Goal: Find specific page/section: Find specific page/section

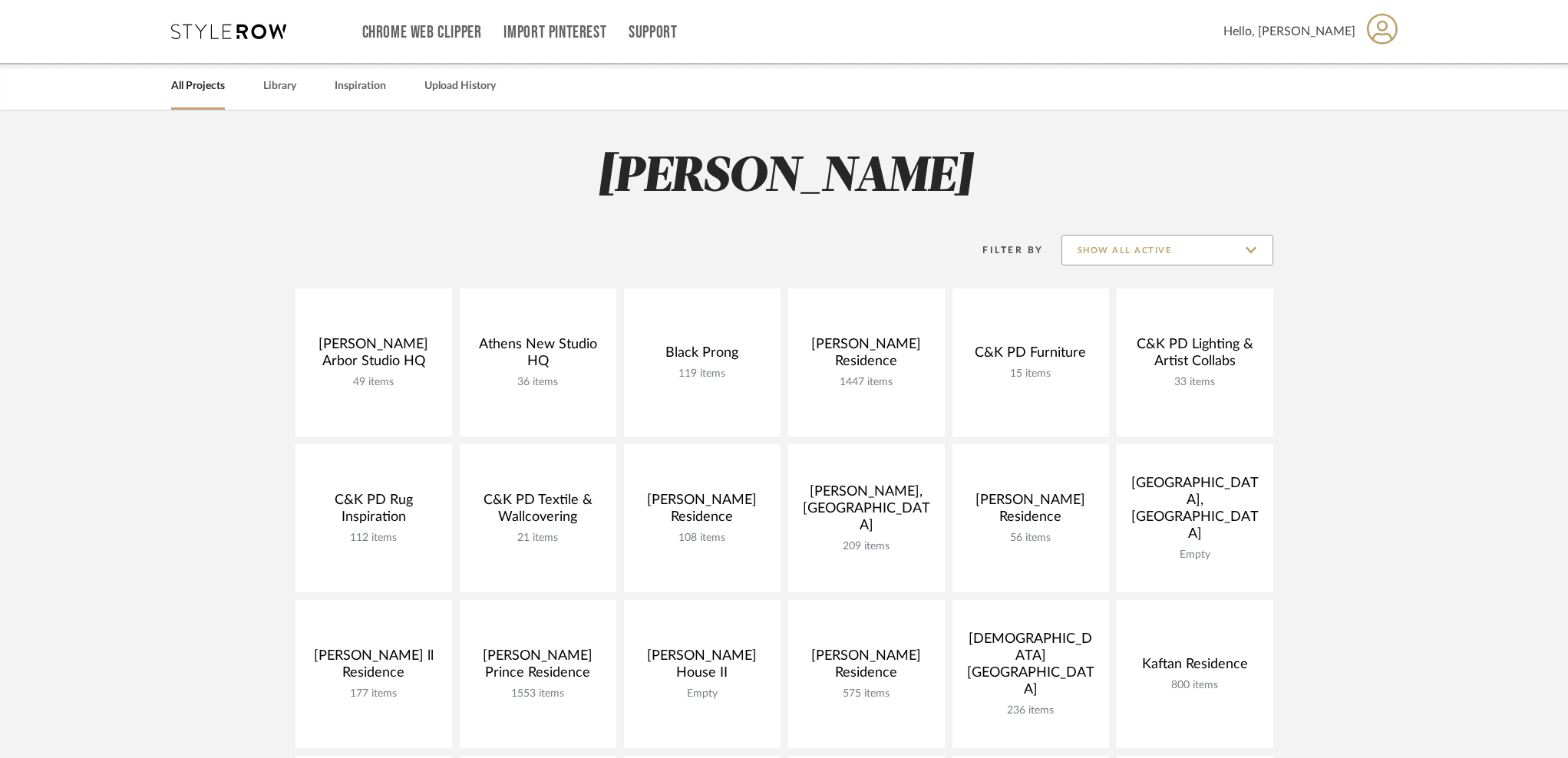
click at [1146, 255] on input "Show All Active" at bounding box center [1167, 250] width 212 height 31
click at [1135, 360] on span "Archived" at bounding box center [1168, 362] width 182 height 13
type input "Archived"
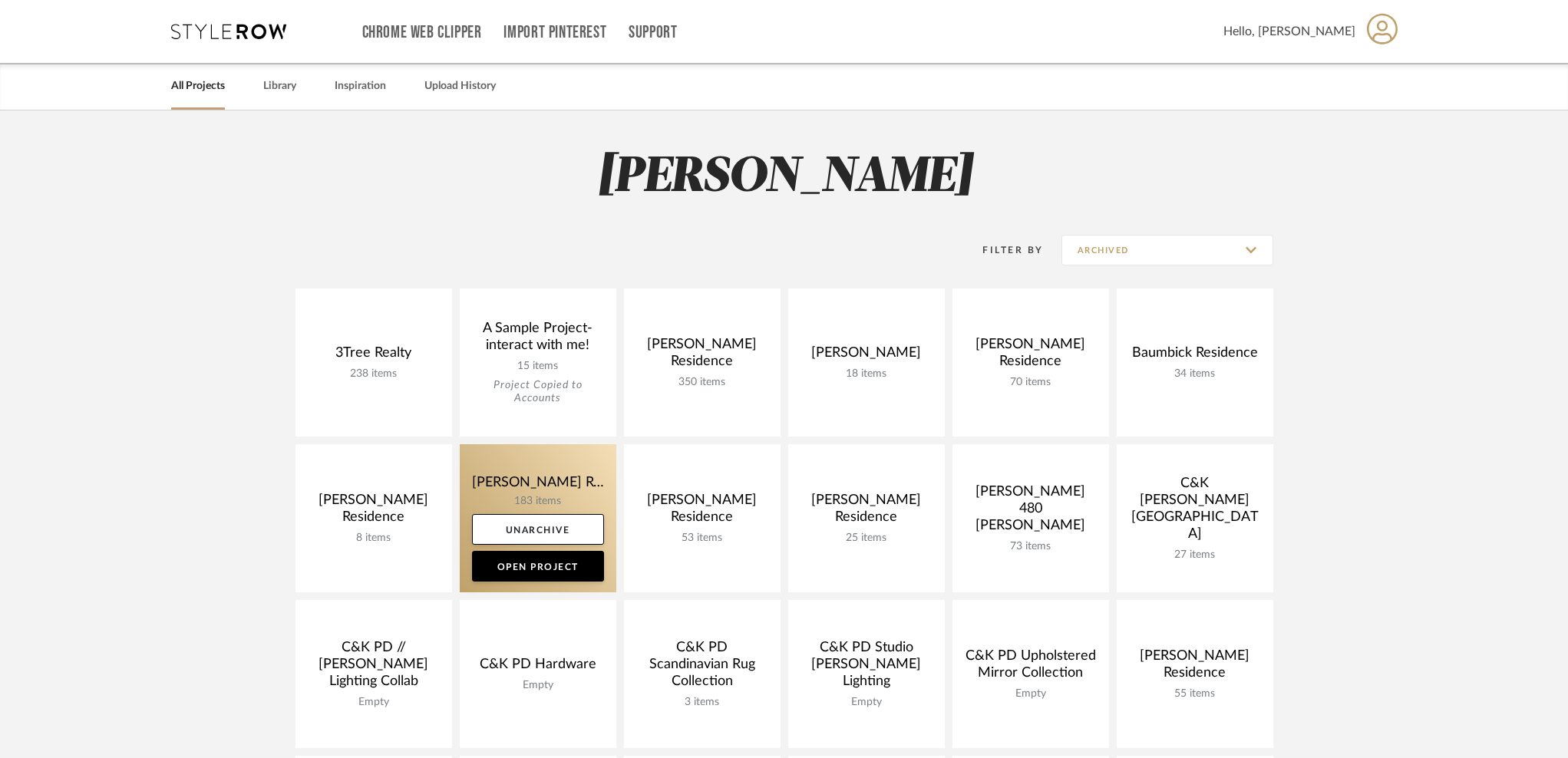
click at [492, 477] on link at bounding box center [538, 518] width 156 height 148
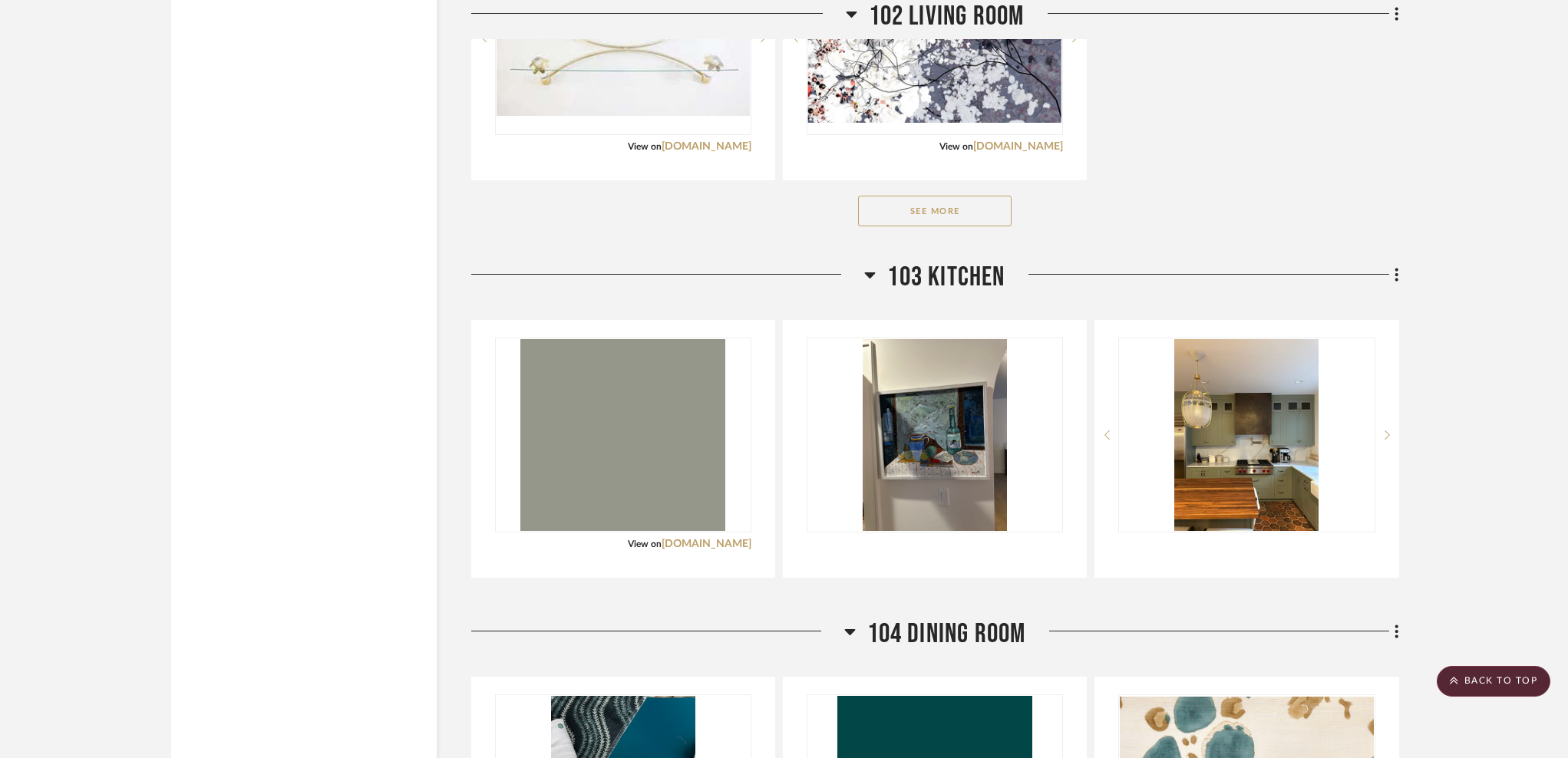
scroll to position [3555, 0]
click at [944, 212] on button "See More" at bounding box center [935, 210] width 154 height 31
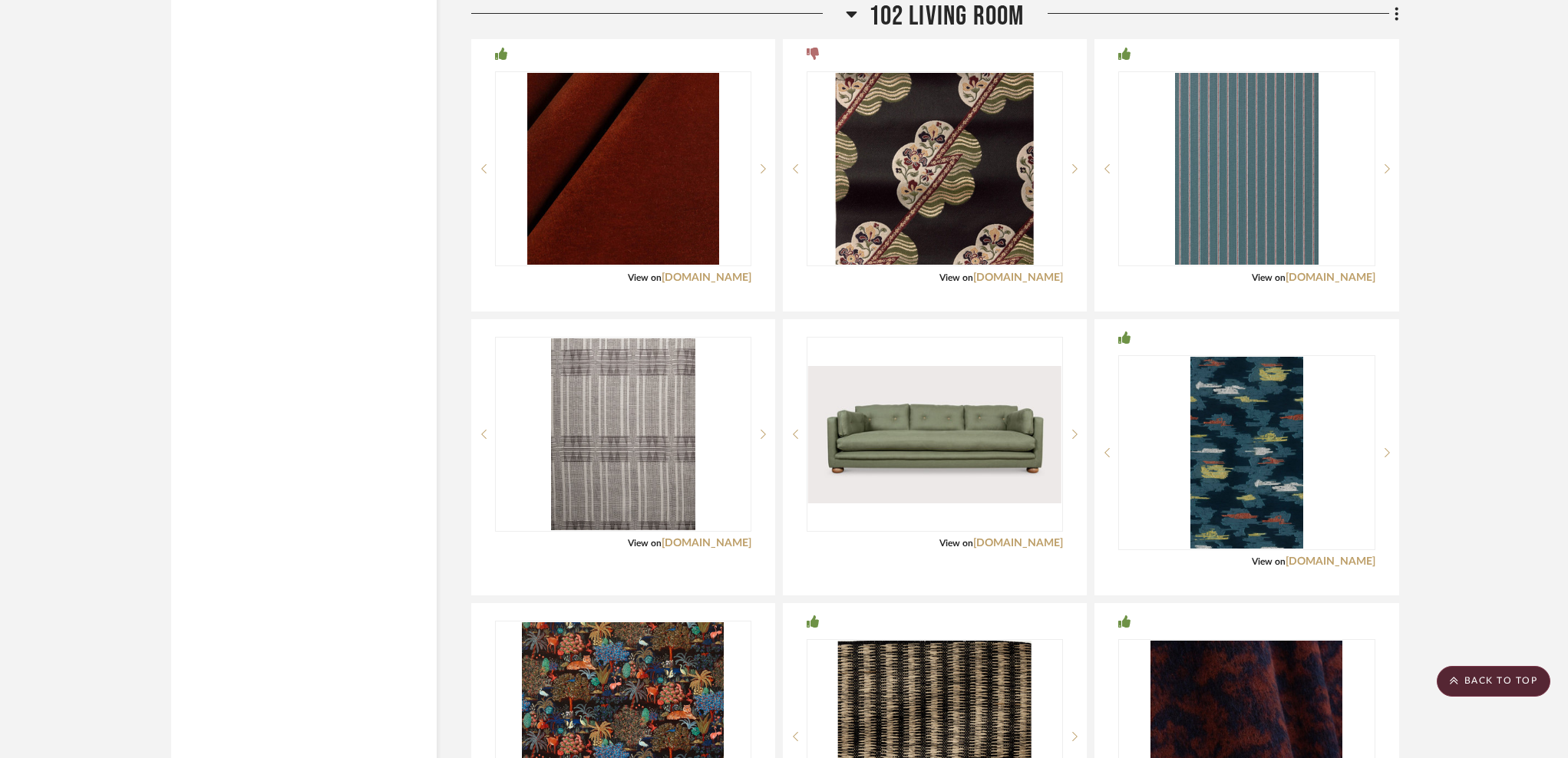
scroll to position [3990, 0]
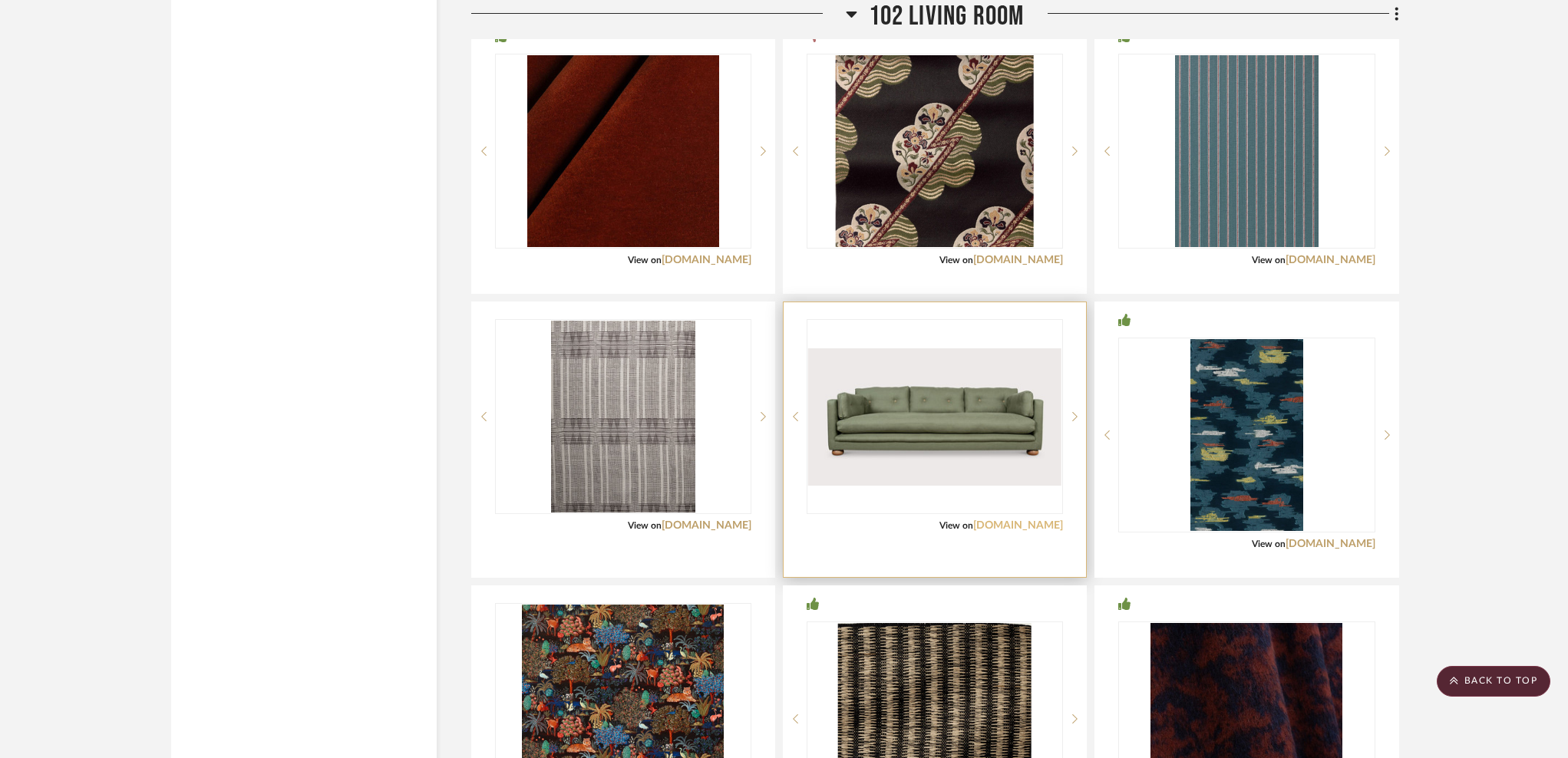
click at [1030, 529] on link "[DOMAIN_NAME]" at bounding box center [1018, 525] width 90 height 11
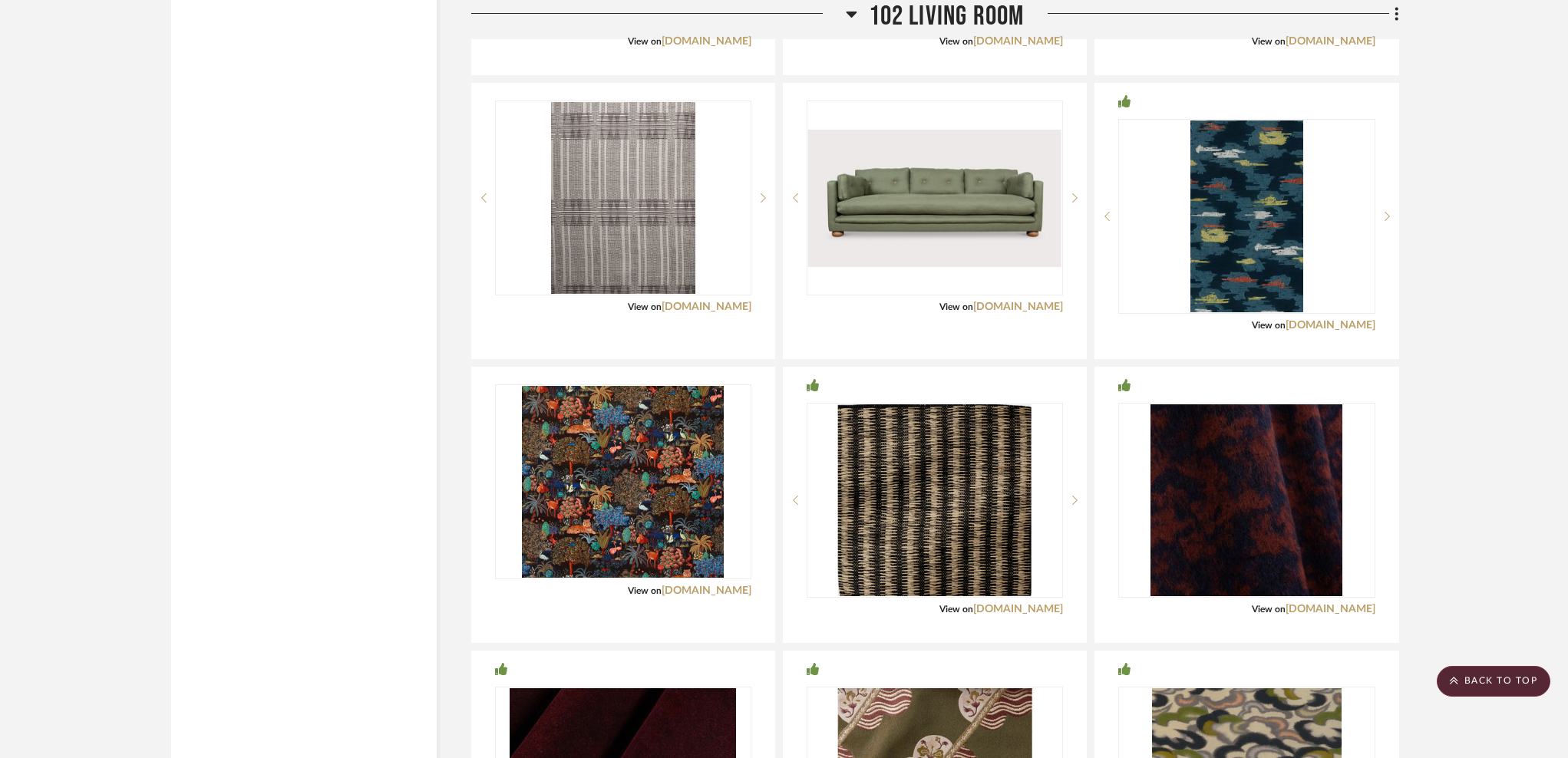
scroll to position [4453, 0]
